Goal: Task Accomplishment & Management: Use online tool/utility

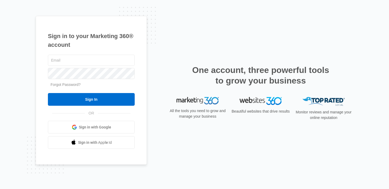
type input "[PERSON_NAME][EMAIL_ADDRESS][PERSON_NAME][DOMAIN_NAME]"
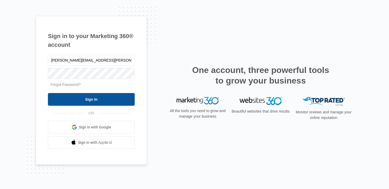
click at [111, 102] on input "Sign In" at bounding box center [91, 99] width 87 height 13
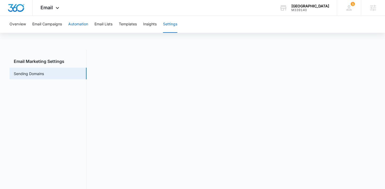
click at [82, 25] on button "Automation" at bounding box center [78, 24] width 20 height 17
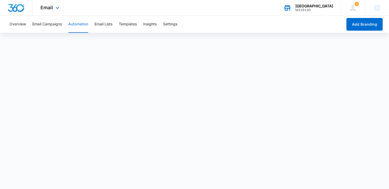
click at [301, 8] on div "M339140" at bounding box center [315, 10] width 38 height 4
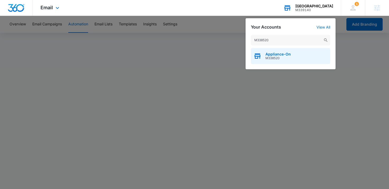
type input "M338520"
click at [271, 54] on span "Appliance-On" at bounding box center [278, 54] width 25 height 4
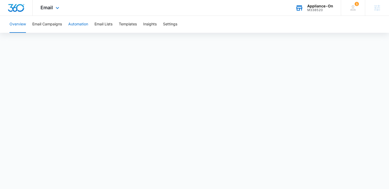
click at [81, 26] on button "Automation" at bounding box center [78, 24] width 20 height 17
click at [313, 9] on div "M338520" at bounding box center [320, 10] width 26 height 4
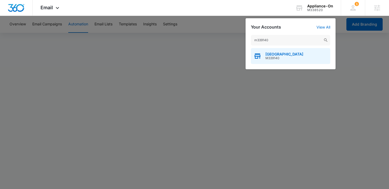
type input "m339140"
click at [278, 56] on span "Realty Boulevard Reno" at bounding box center [285, 54] width 38 height 4
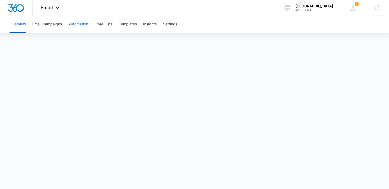
click at [80, 25] on button "Automation" at bounding box center [78, 24] width 20 height 17
